Goal: Task Accomplishment & Management: Manage account settings

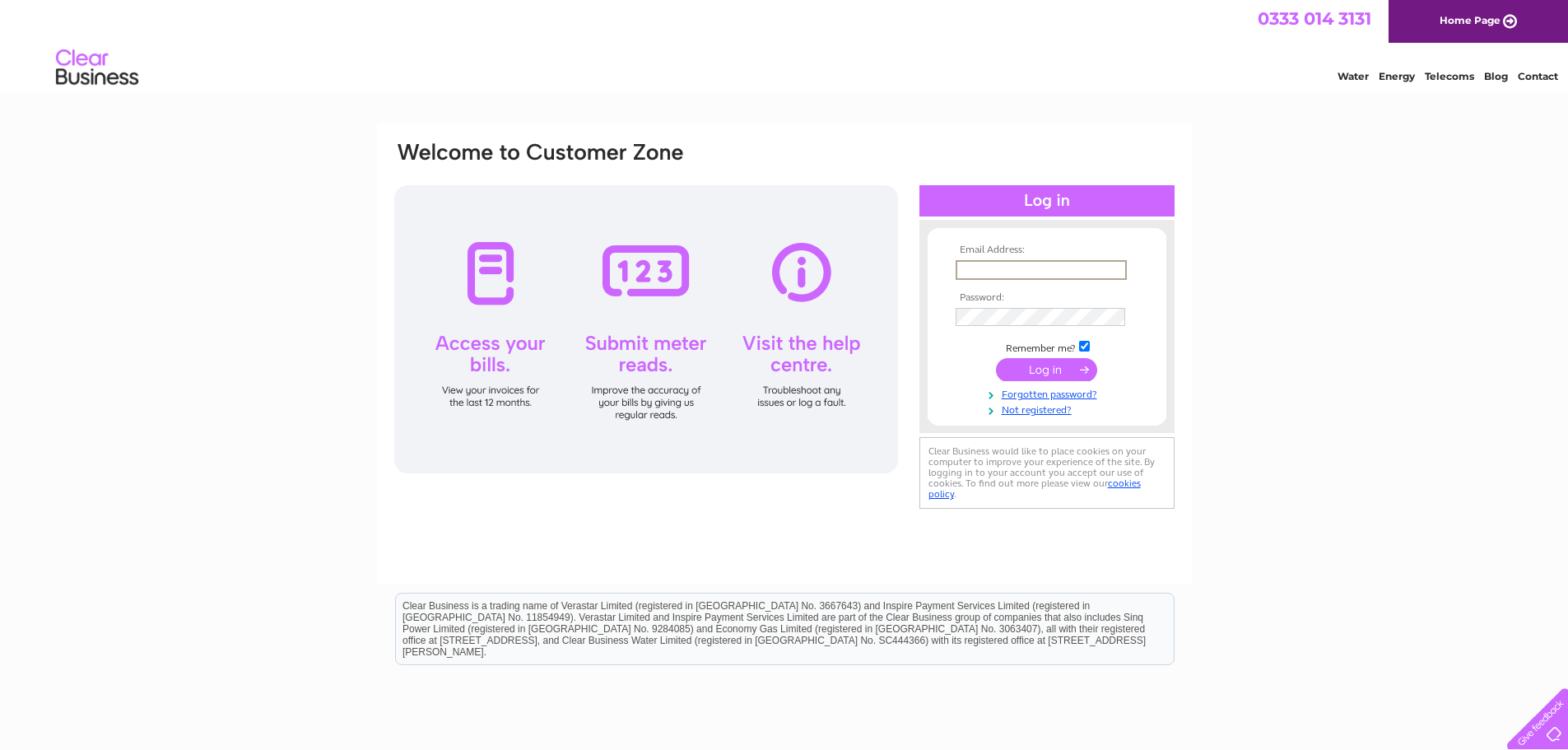
click at [1014, 268] on input "text" at bounding box center [1041, 270] width 171 height 19
type input "brendas@thebathroomvillage.co.uk"
click at [1036, 367] on input "submit" at bounding box center [1046, 368] width 102 height 23
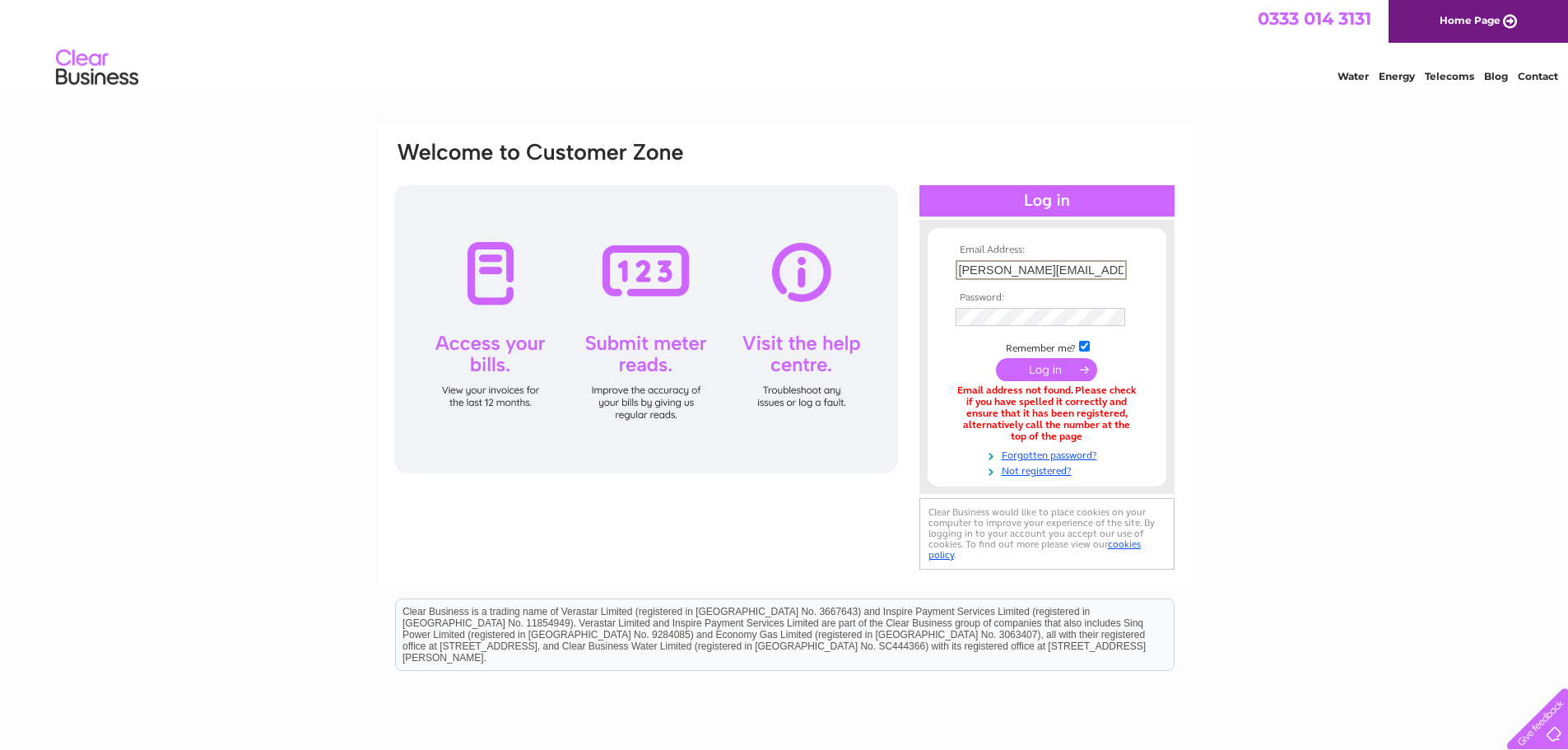
click at [1123, 270] on input "brendas@thebathroomvillage.co.uk" at bounding box center [1041, 270] width 171 height 19
type input "o"
type input "info@thebathroomvillage.co.uk"
click at [1037, 366] on input "submit" at bounding box center [1046, 368] width 102 height 23
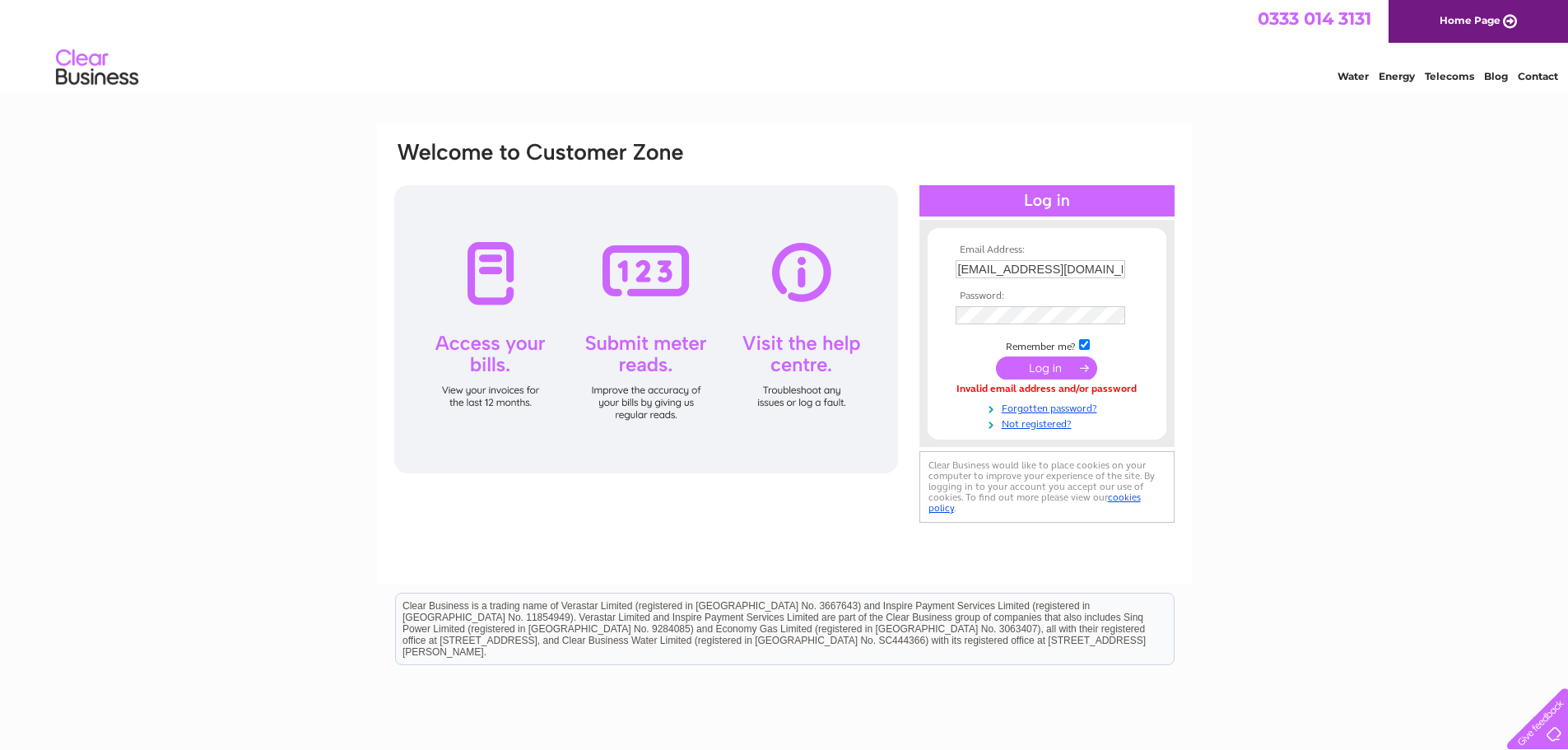
click at [1035, 372] on input "submit" at bounding box center [1046, 368] width 102 height 23
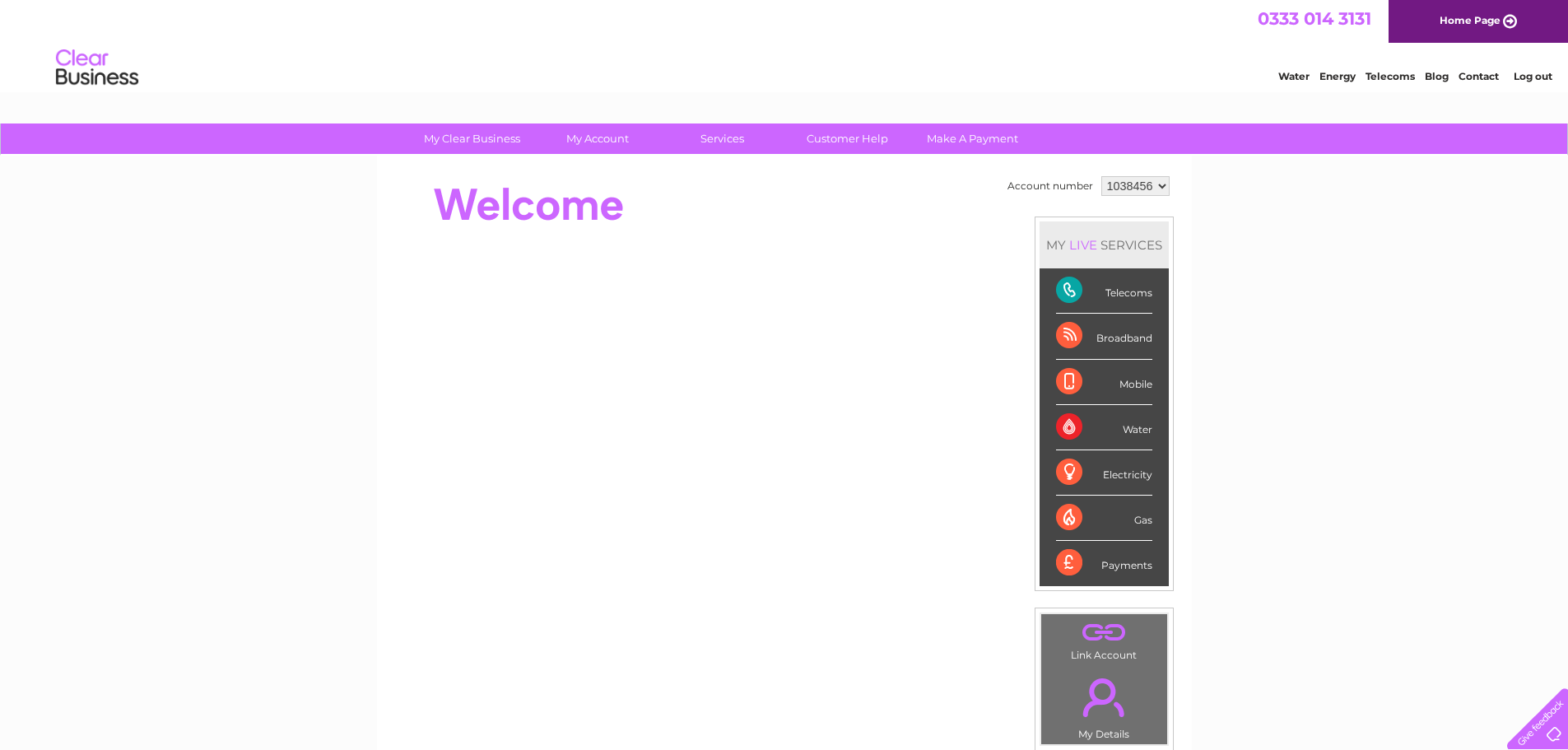
click at [1067, 292] on div "Telecoms" at bounding box center [1104, 291] width 96 height 45
click at [1063, 292] on div "Telecoms" at bounding box center [1104, 291] width 96 height 45
click at [1068, 418] on div "Water" at bounding box center [1104, 428] width 96 height 45
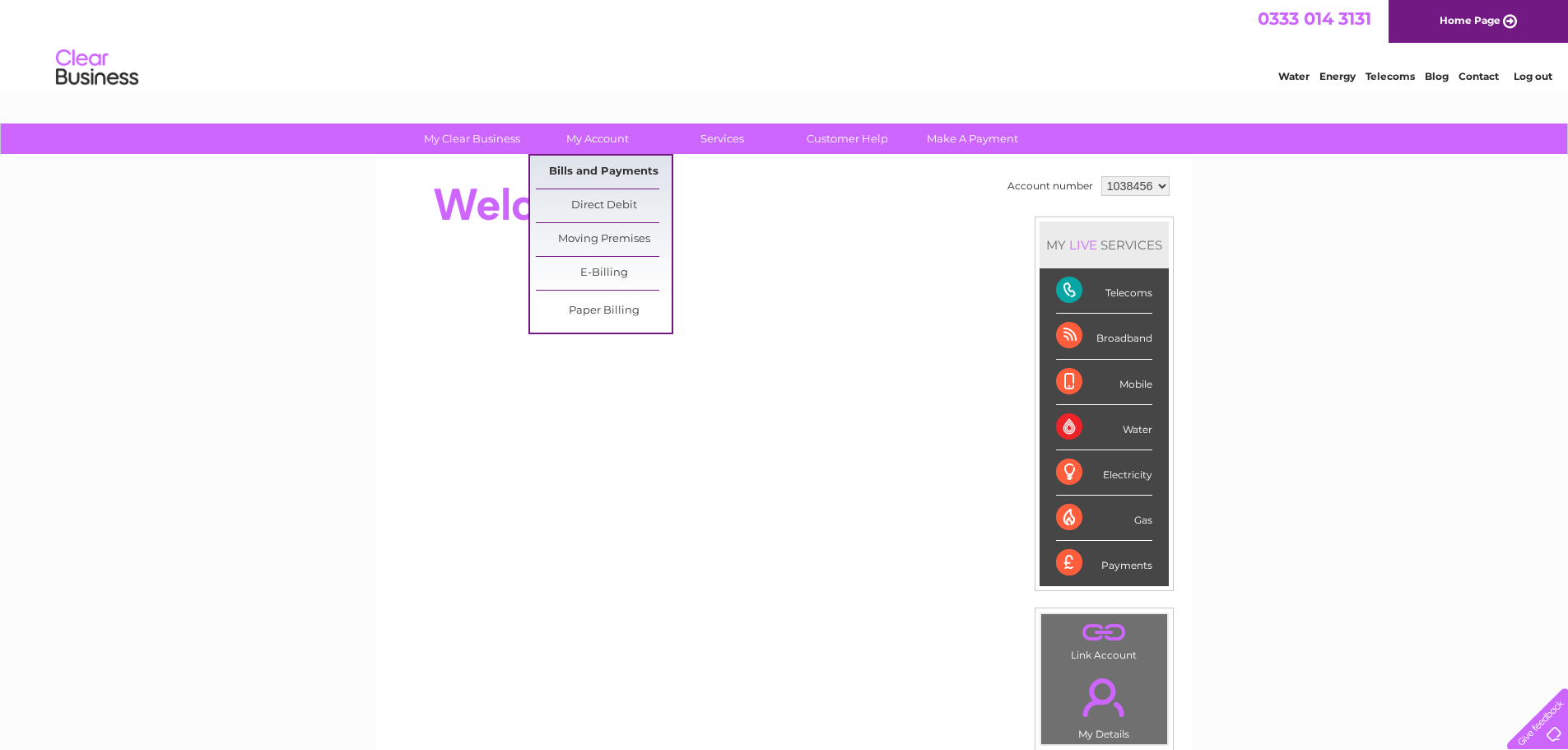
click at [599, 163] on link "Bills and Payments" at bounding box center [604, 171] width 136 height 33
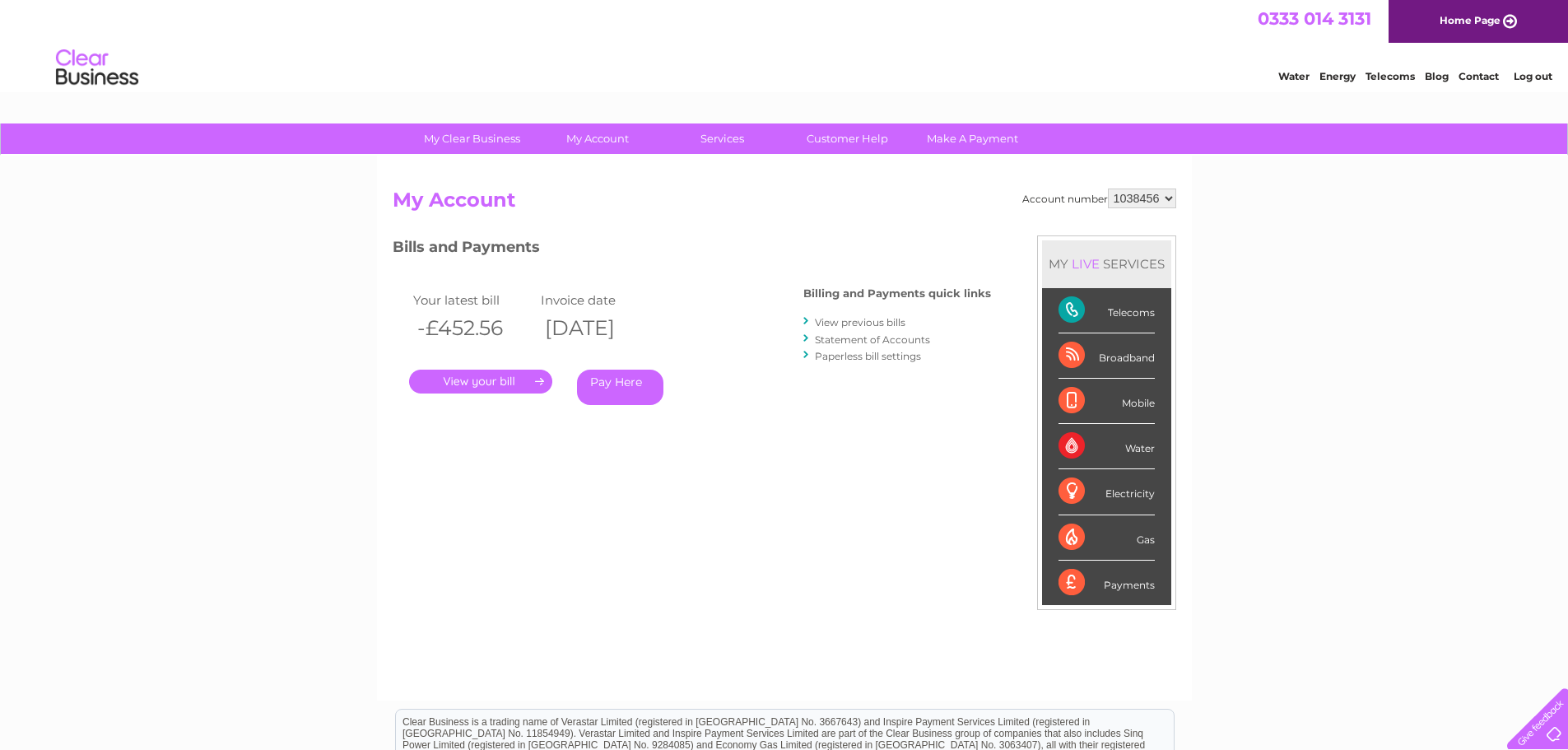
click at [478, 385] on link "." at bounding box center [480, 381] width 143 height 24
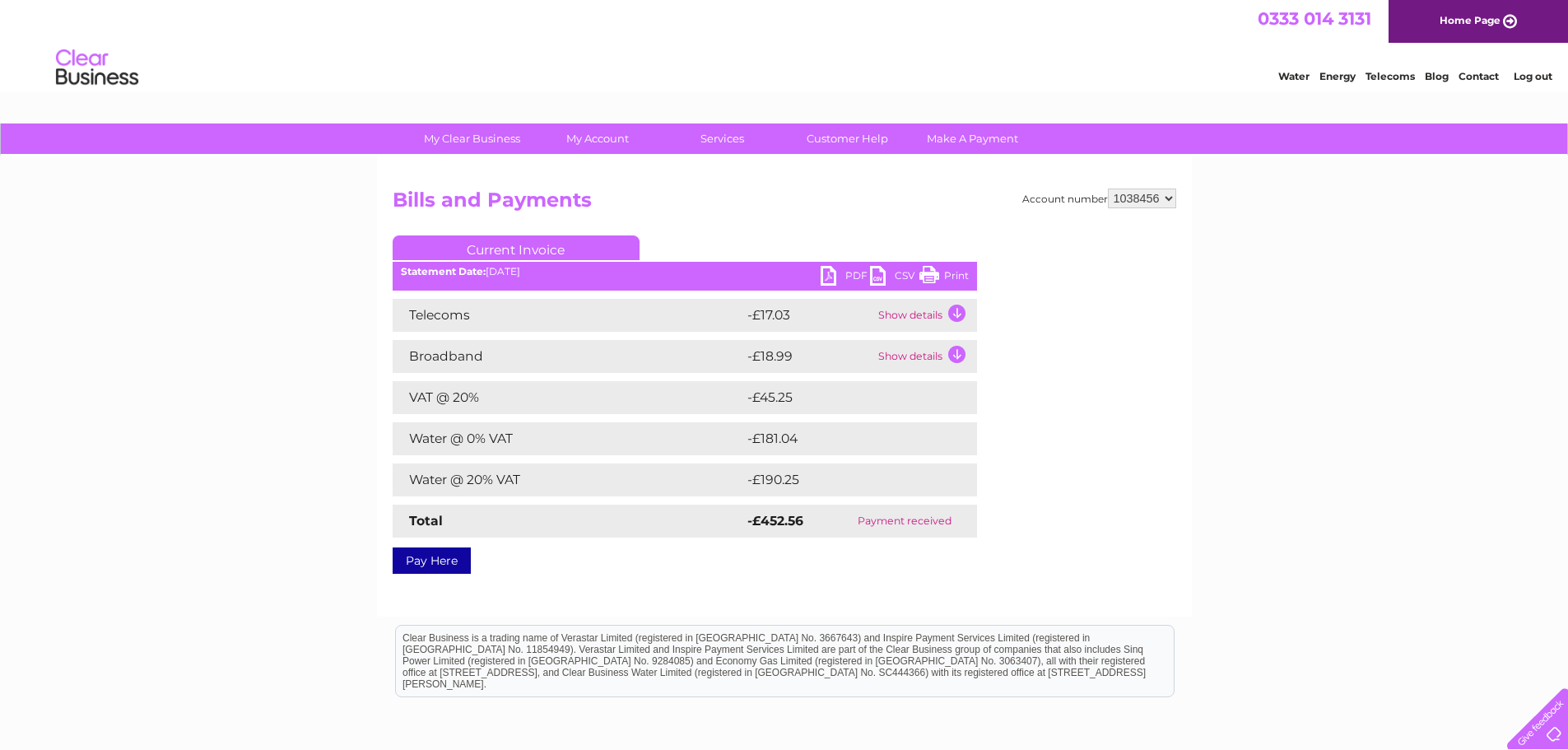
click at [849, 275] on link "PDF" at bounding box center [845, 277] width 49 height 24
click at [1536, 76] on link "Log out" at bounding box center [1533, 76] width 39 height 12
